Goal: Task Accomplishment & Management: Manage account settings

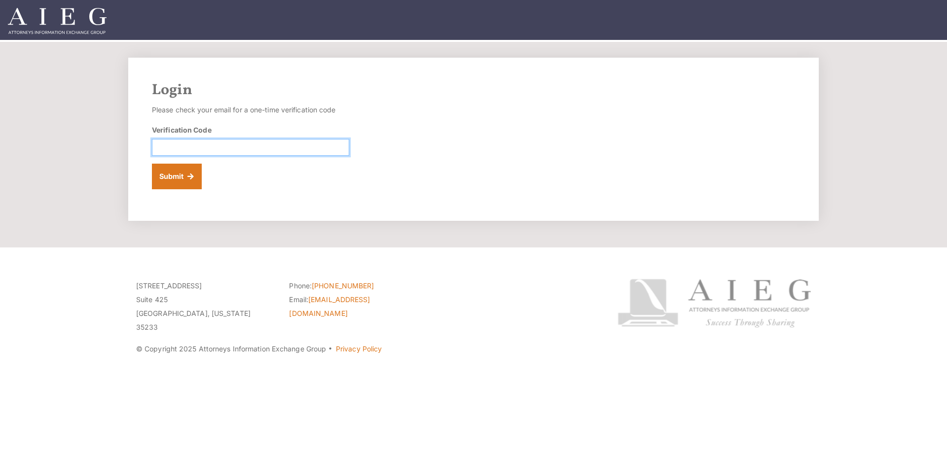
click at [203, 145] on input "Verification Code" at bounding box center [250, 147] width 197 height 17
paste input "536861"
type input "536861"
click at [174, 175] on button "Submit" at bounding box center [177, 177] width 50 height 26
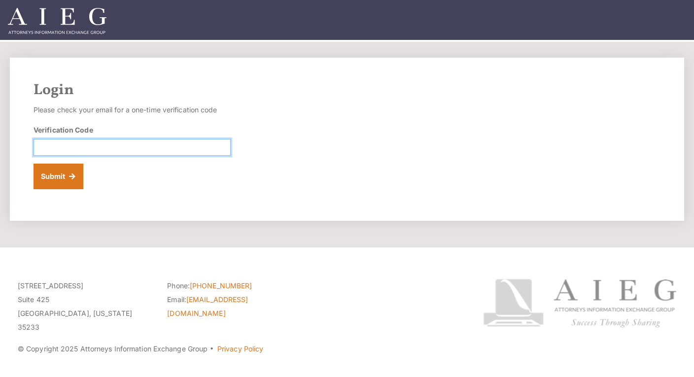
click at [131, 145] on input "Verification Code" at bounding box center [132, 147] width 197 height 17
paste input "309634"
type input "309634"
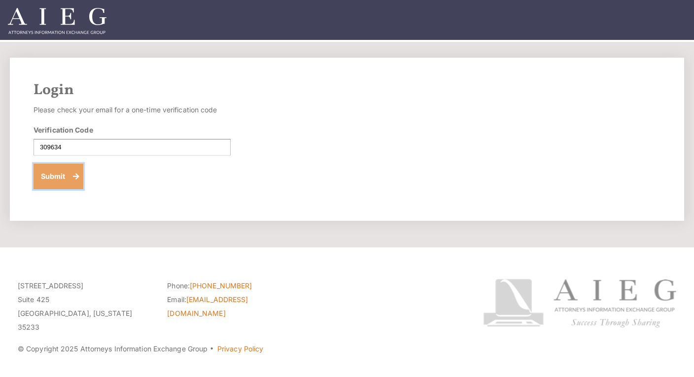
click at [51, 173] on button "Submit" at bounding box center [59, 177] width 50 height 26
